Goal: Find specific page/section: Find specific page/section

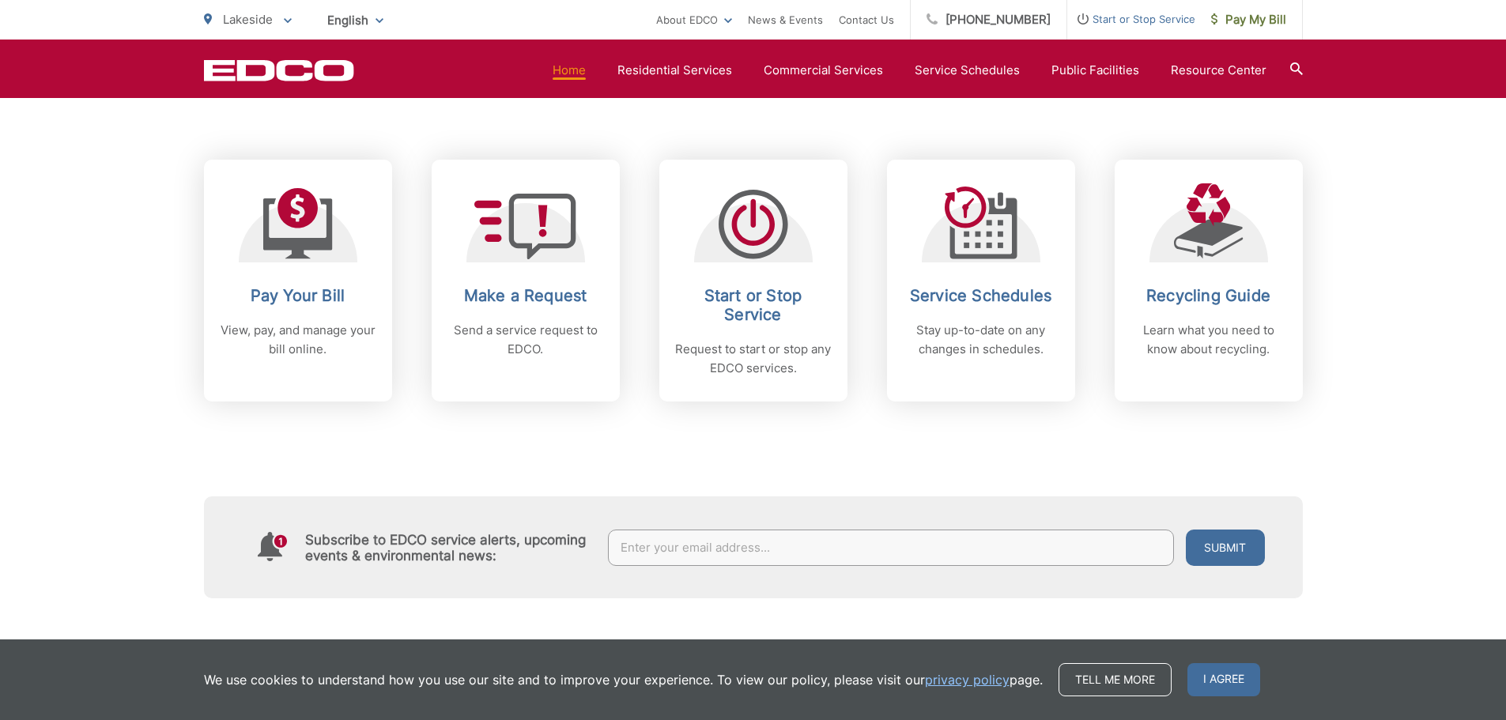
scroll to position [632, 0]
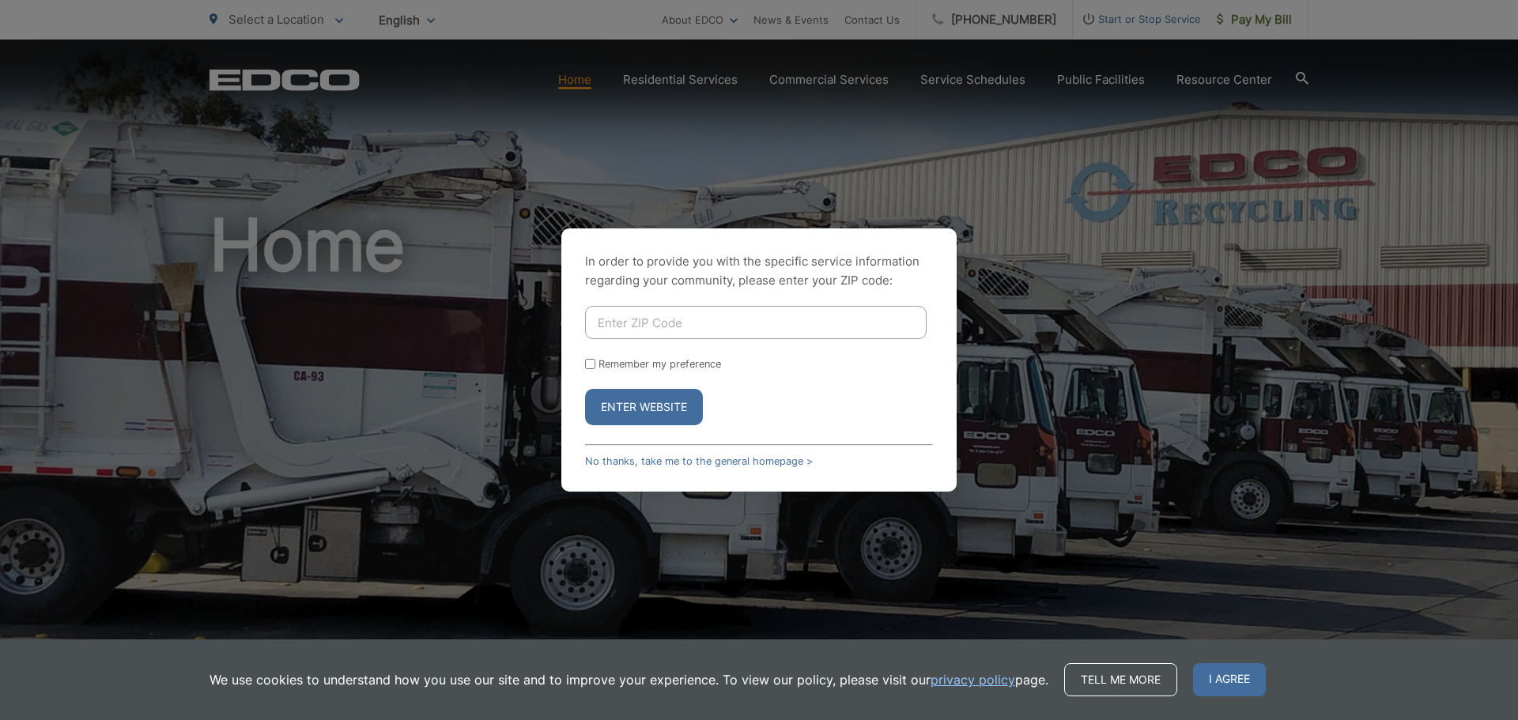
click at [661, 326] on input "Enter ZIP Code" at bounding box center [756, 322] width 342 height 33
type input "92021"
click at [640, 393] on button "Enter Website" at bounding box center [644, 407] width 118 height 36
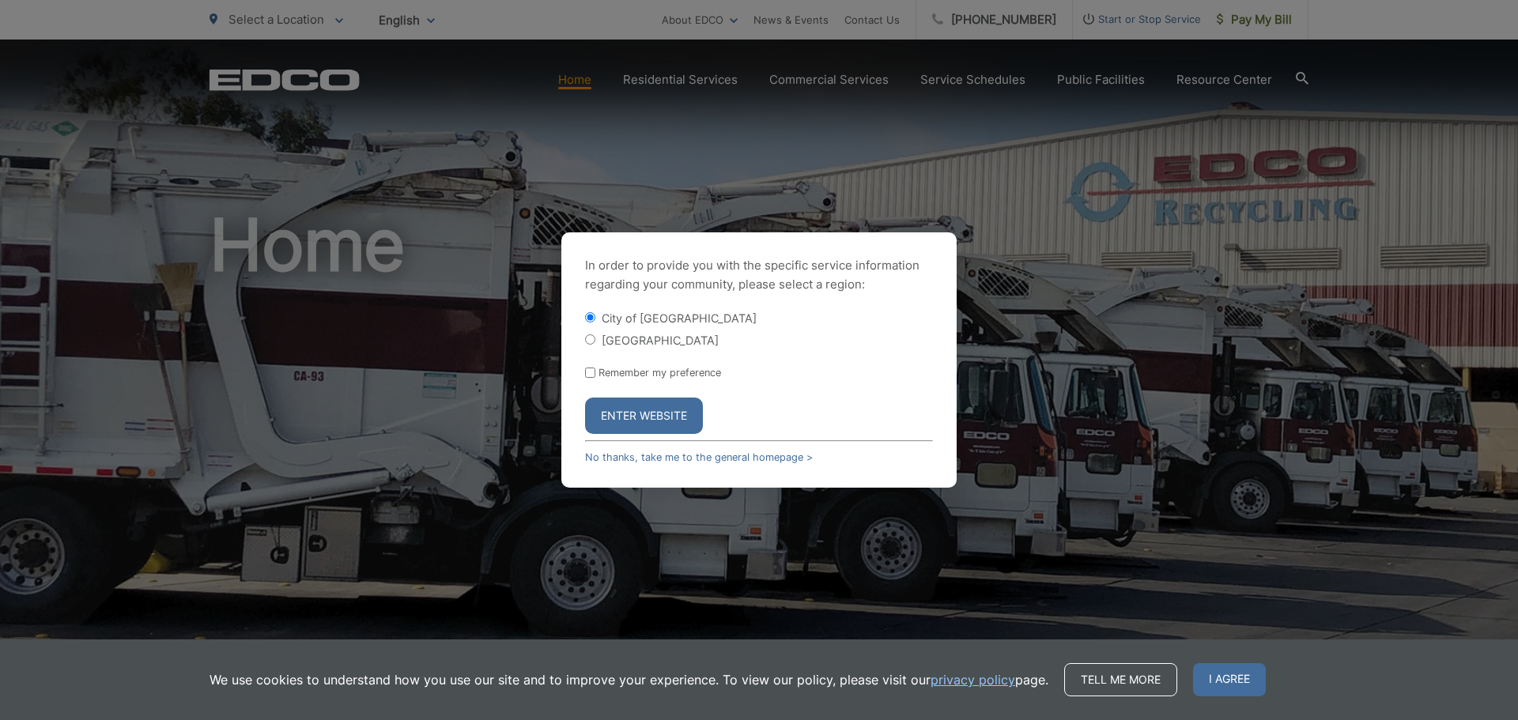
click at [643, 410] on button "Enter Website" at bounding box center [644, 416] width 118 height 36
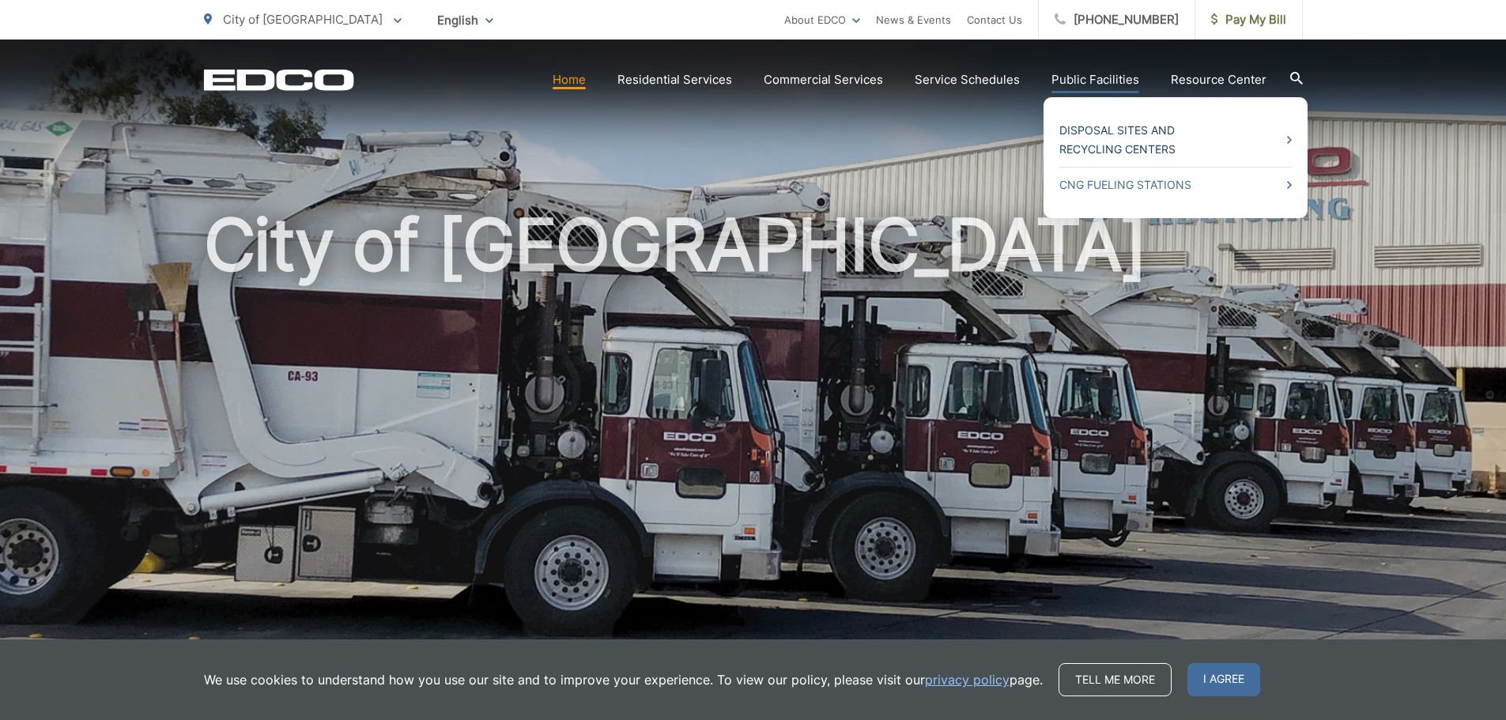
click at [1113, 124] on link "Disposal Sites and Recycling Centers" at bounding box center [1175, 140] width 232 height 38
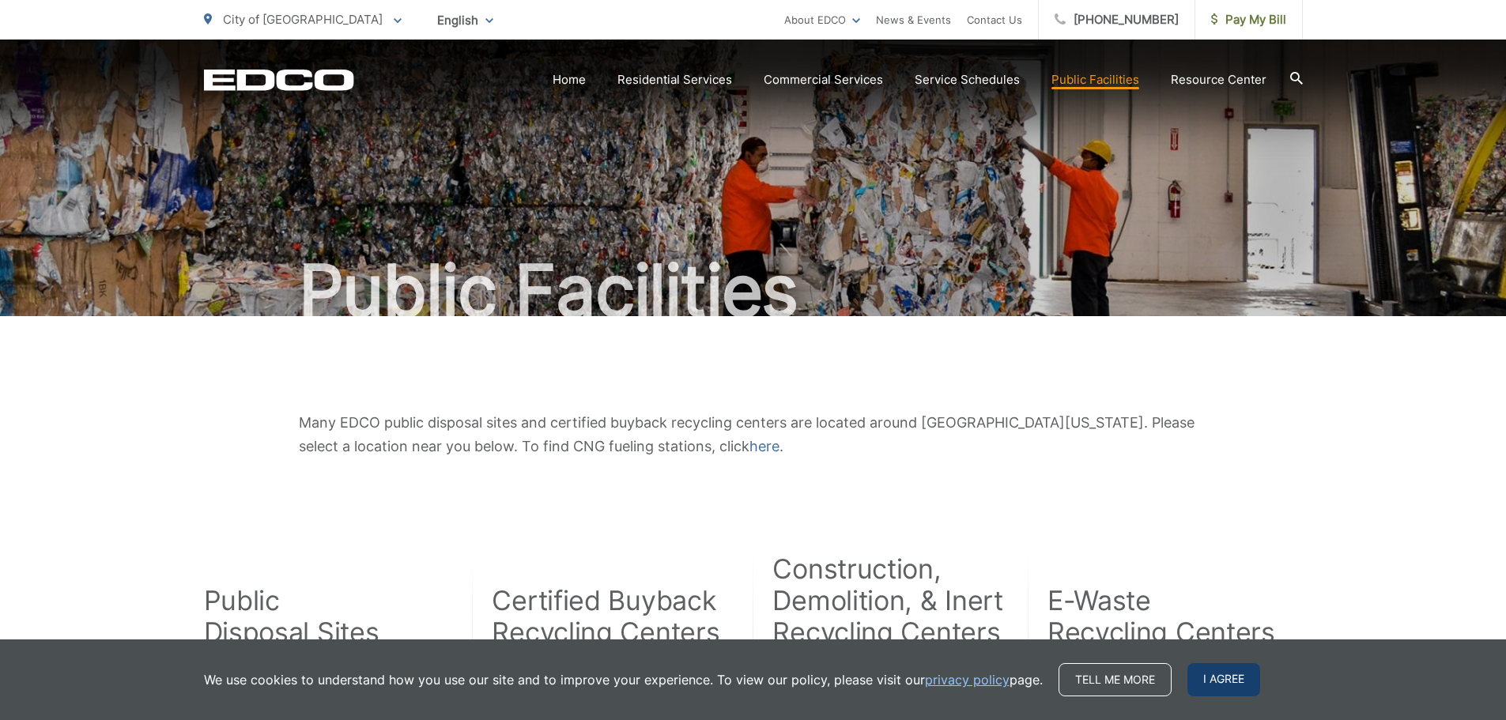
click at [1241, 671] on span "I agree" at bounding box center [1223, 679] width 73 height 33
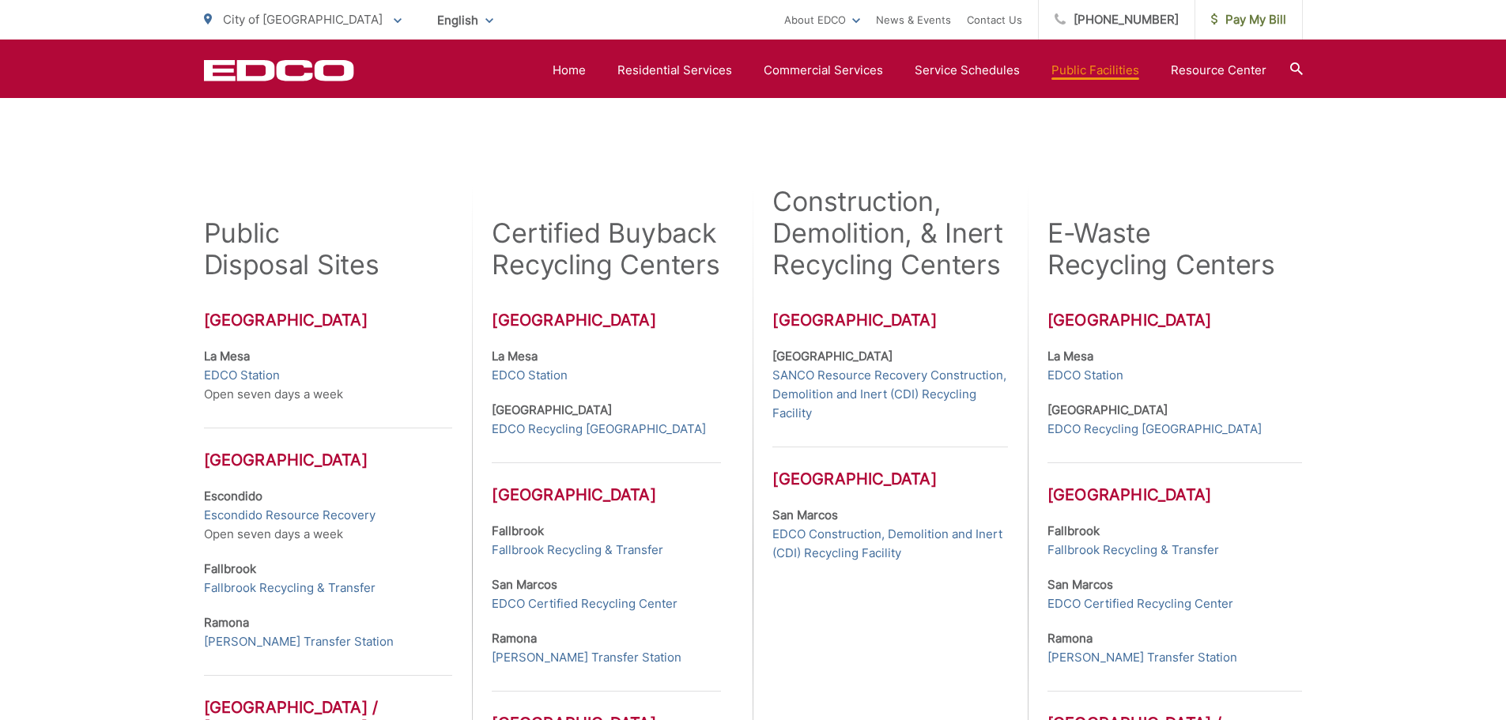
scroll to position [395, 0]
